Goal: Navigation & Orientation: Understand site structure

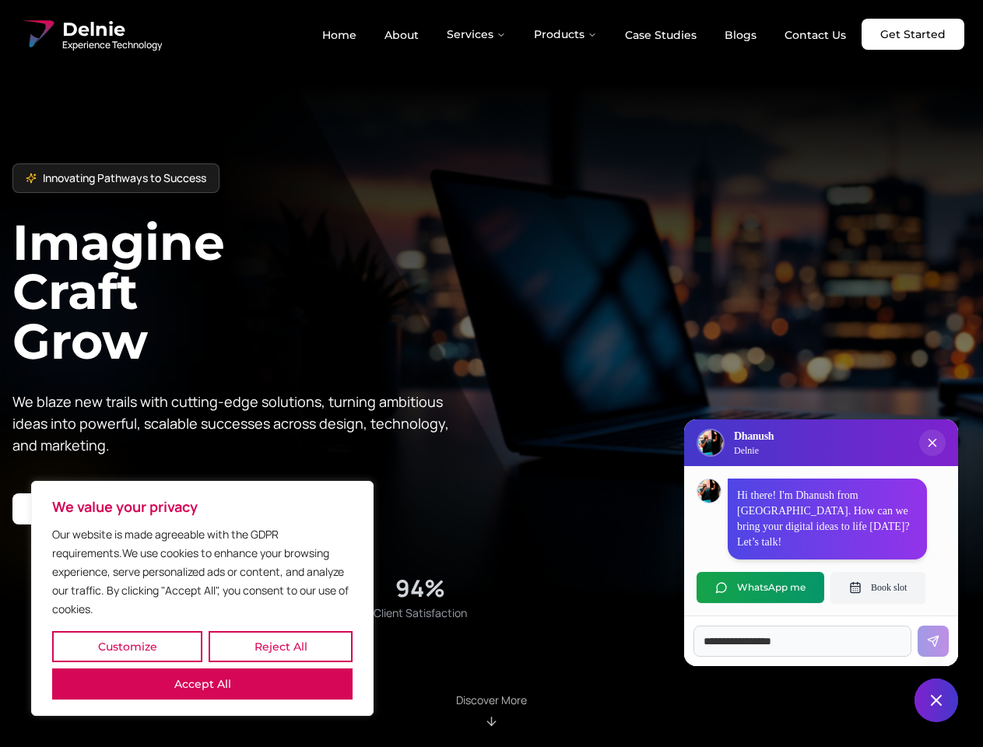
click at [127, 647] on button "Customize" at bounding box center [127, 646] width 150 height 31
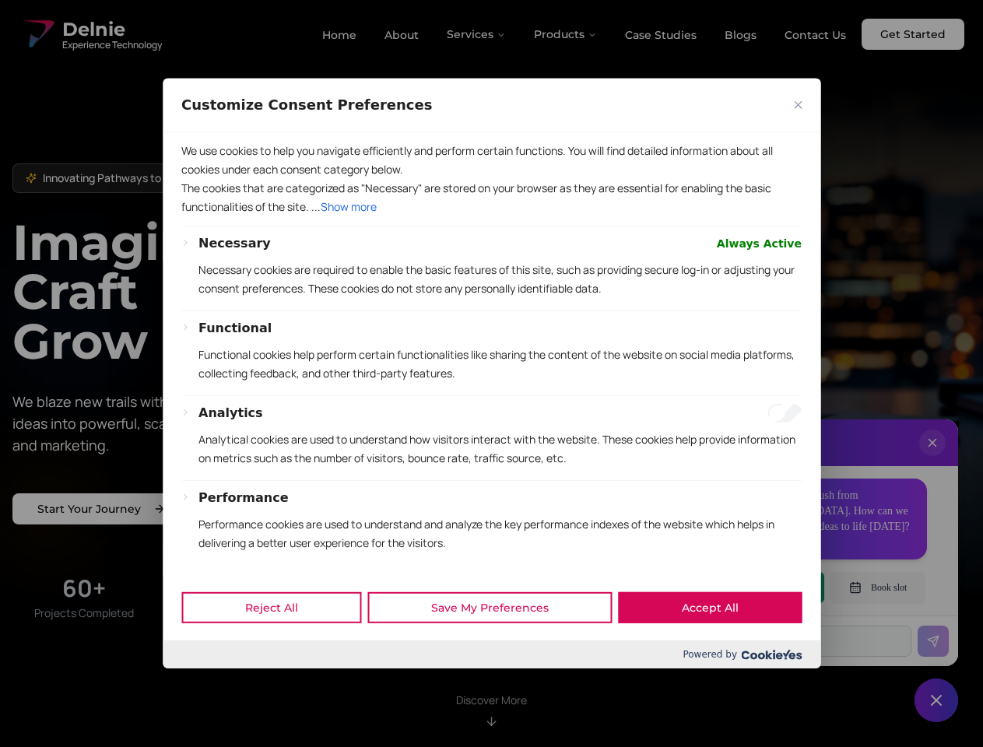
click at [280, 647] on div "Customize Consent Preferences We use cookies to help you navigate efficiently a…" at bounding box center [492, 374] width 658 height 590
click at [202, 669] on div "Powered by" at bounding box center [492, 655] width 658 height 28
click at [491, 374] on p "Functional cookies help perform certain functionalities like sharing the conten…" at bounding box center [499, 364] width 603 height 37
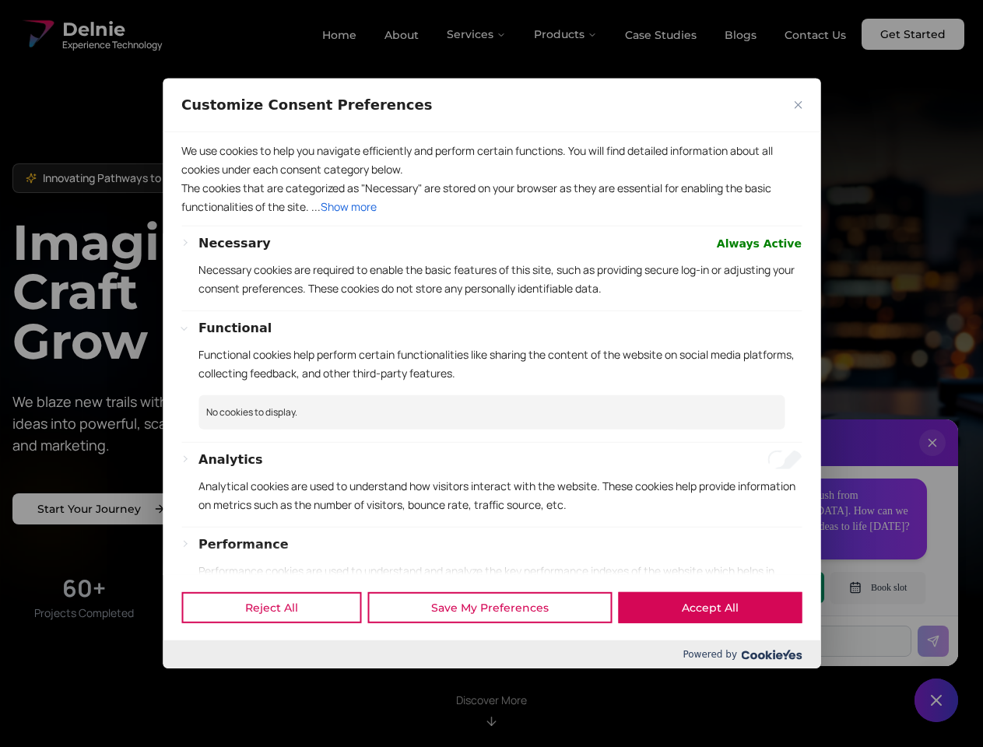
click at [477, 34] on div at bounding box center [491, 373] width 983 height 747
click at [566, 34] on div at bounding box center [491, 373] width 983 height 747
click at [932, 458] on div at bounding box center [491, 373] width 983 height 747
click at [760, 588] on div "Reject All Save My Preferences Accept All" at bounding box center [492, 607] width 658 height 66
click at [878, 588] on div at bounding box center [491, 373] width 983 height 747
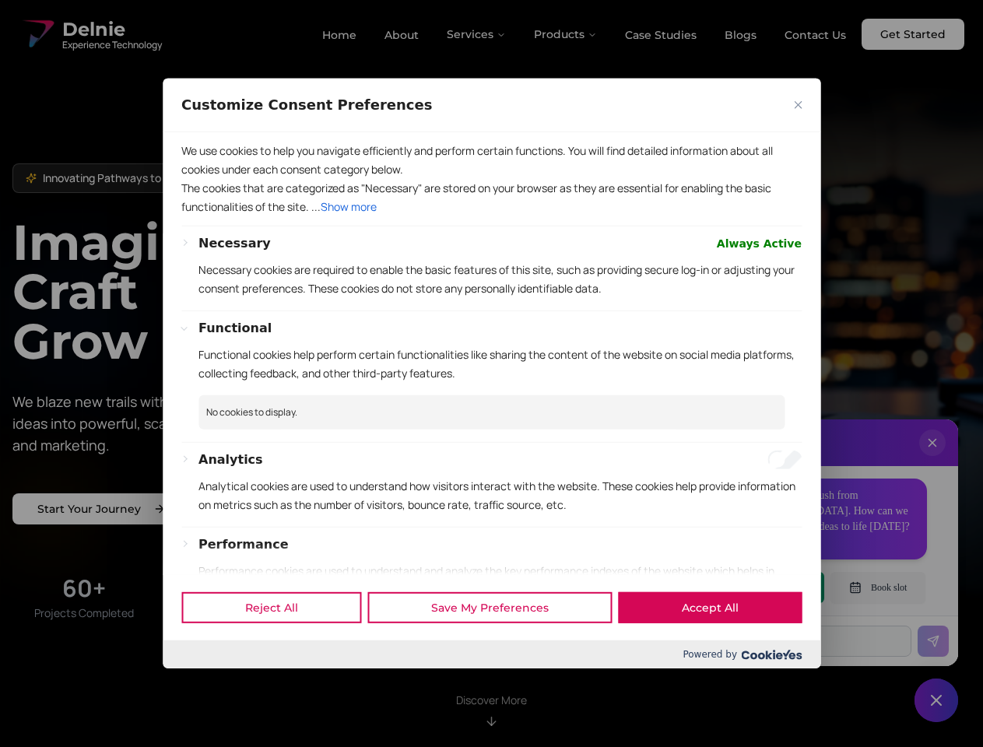
click at [936, 700] on div at bounding box center [491, 373] width 983 height 747
